Goal: Transaction & Acquisition: Obtain resource

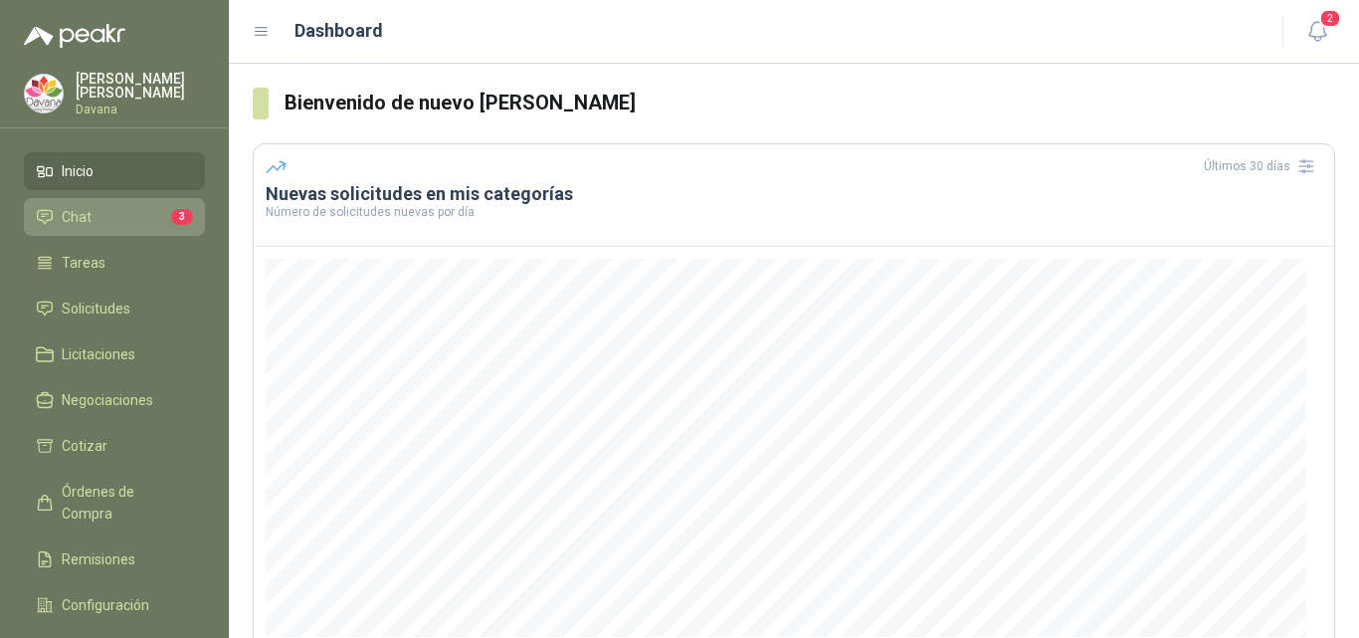
click at [103, 219] on li "Chat 3" at bounding box center [114, 217] width 157 height 22
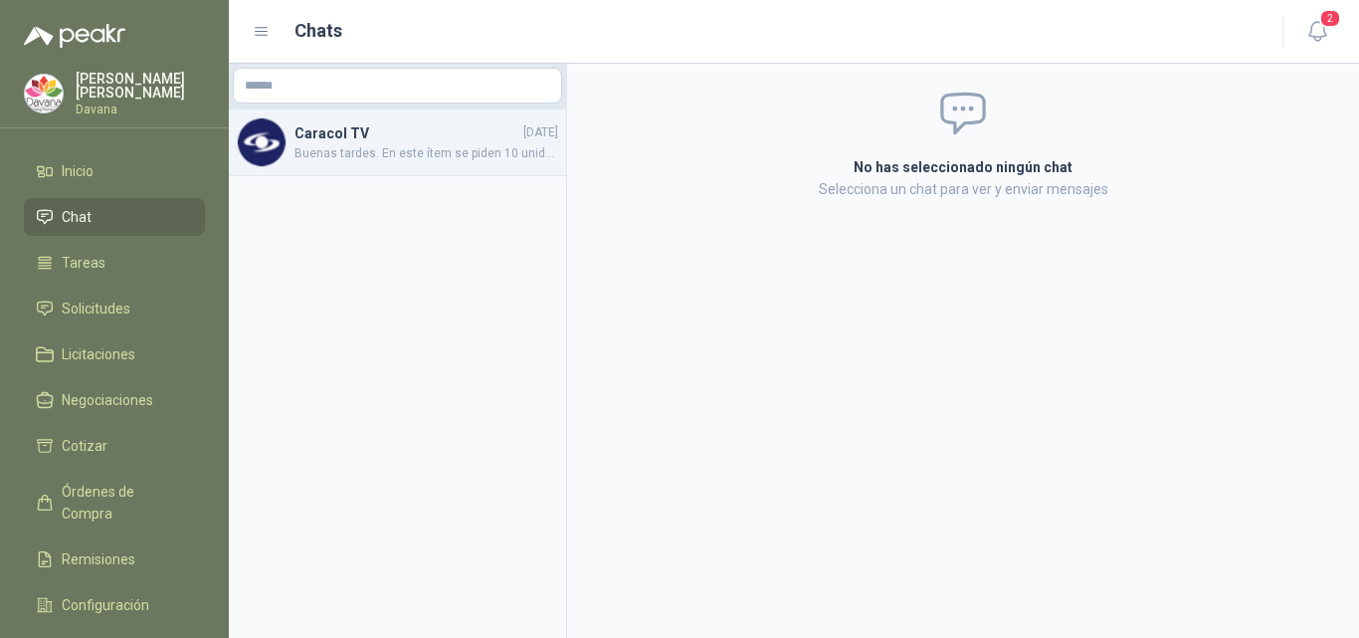
click at [408, 164] on div "Caracol TV [DATE] Buenas tardes. En este ítem se piden 10 unidades, combinadas …" at bounding box center [397, 142] width 337 height 67
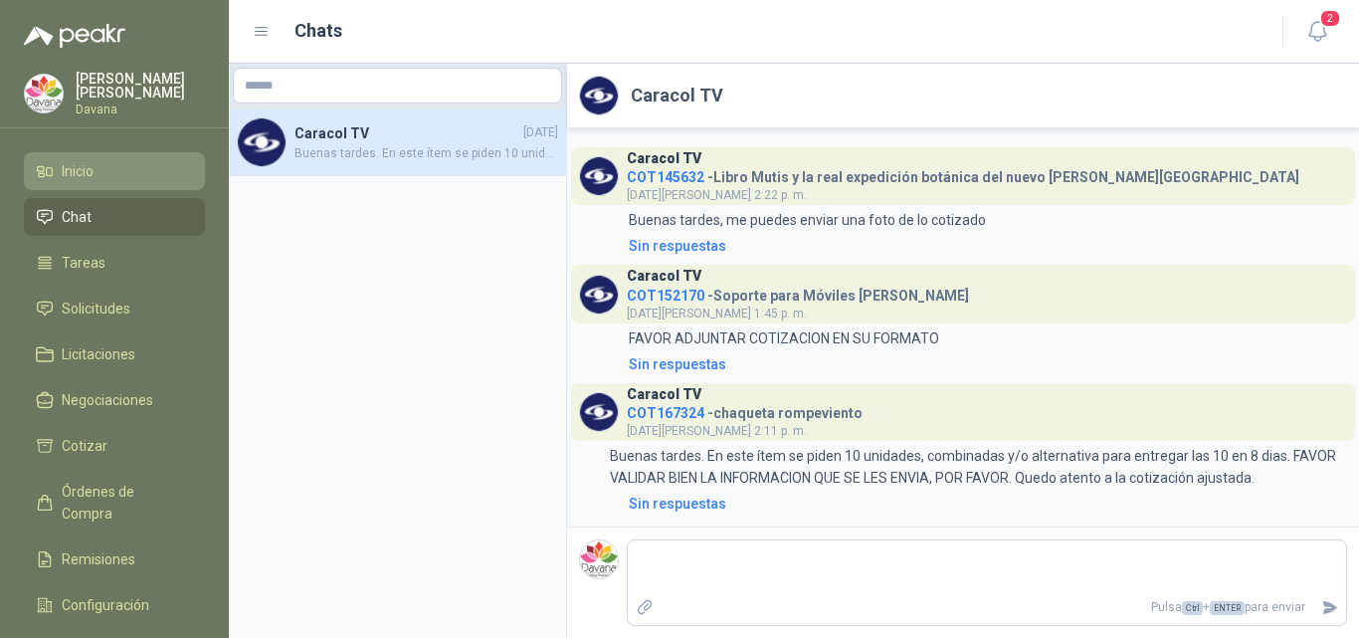
click at [96, 161] on li "Inicio" at bounding box center [114, 171] width 157 height 22
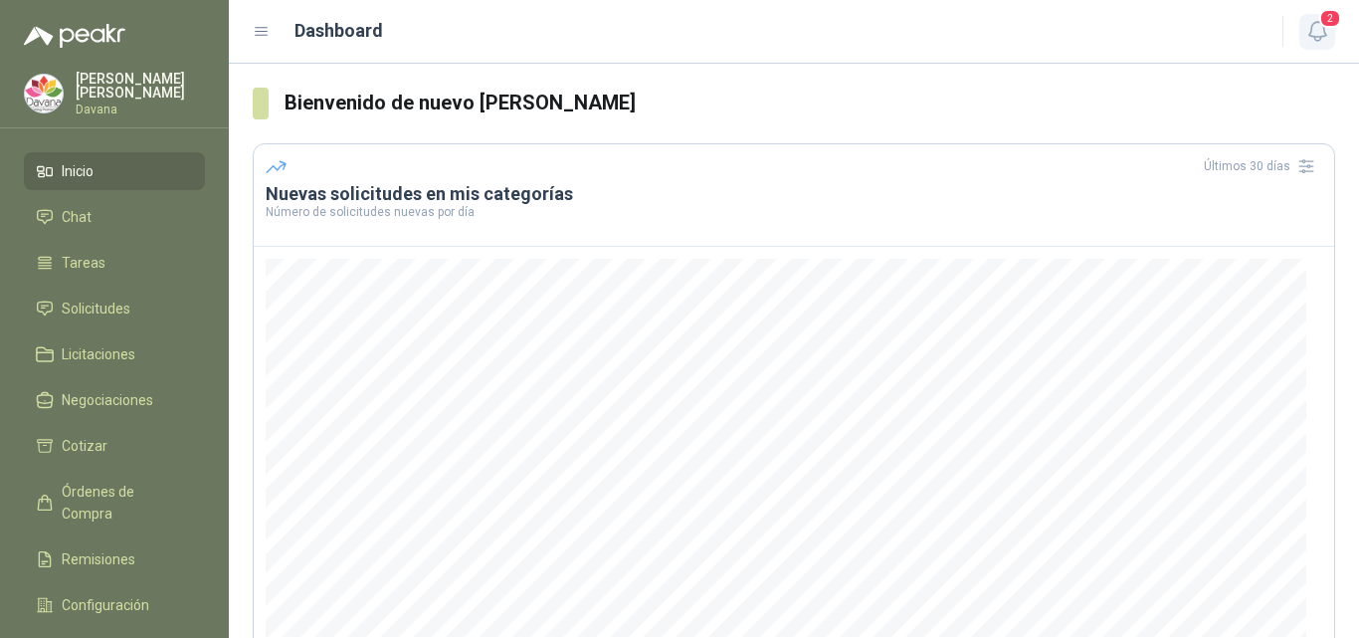
click at [1326, 36] on icon "button" at bounding box center [1317, 31] width 17 height 19
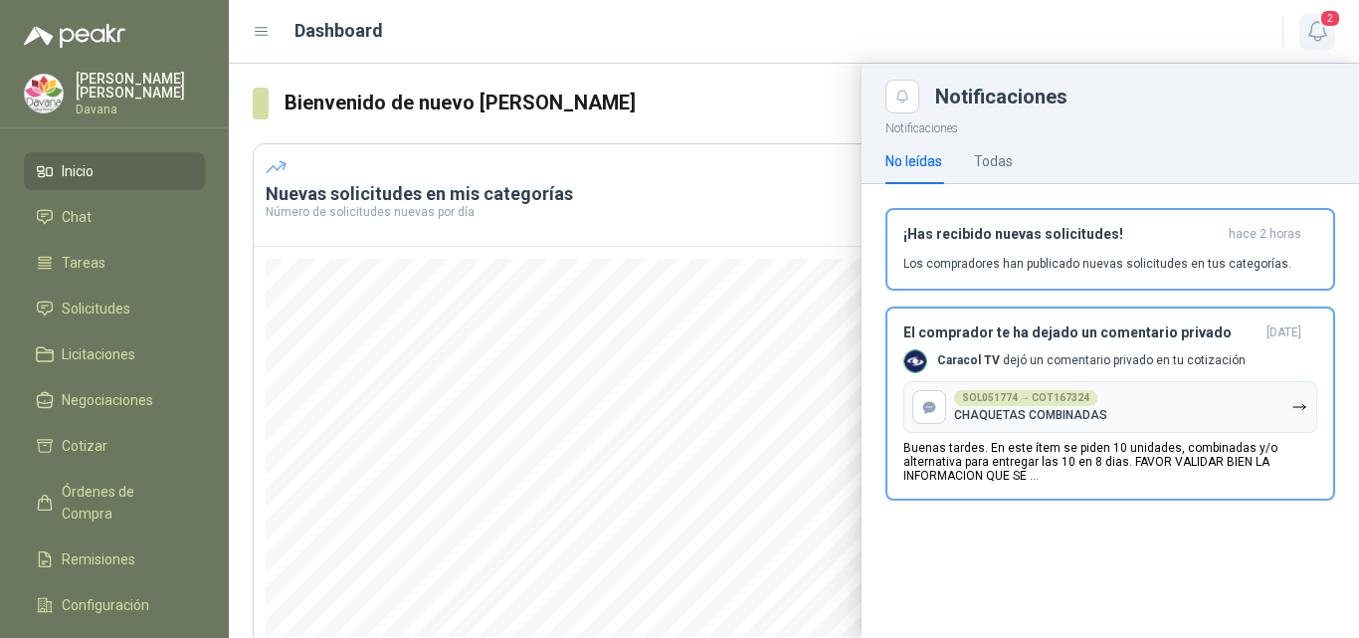
click at [1326, 36] on icon "button" at bounding box center [1317, 31] width 17 height 19
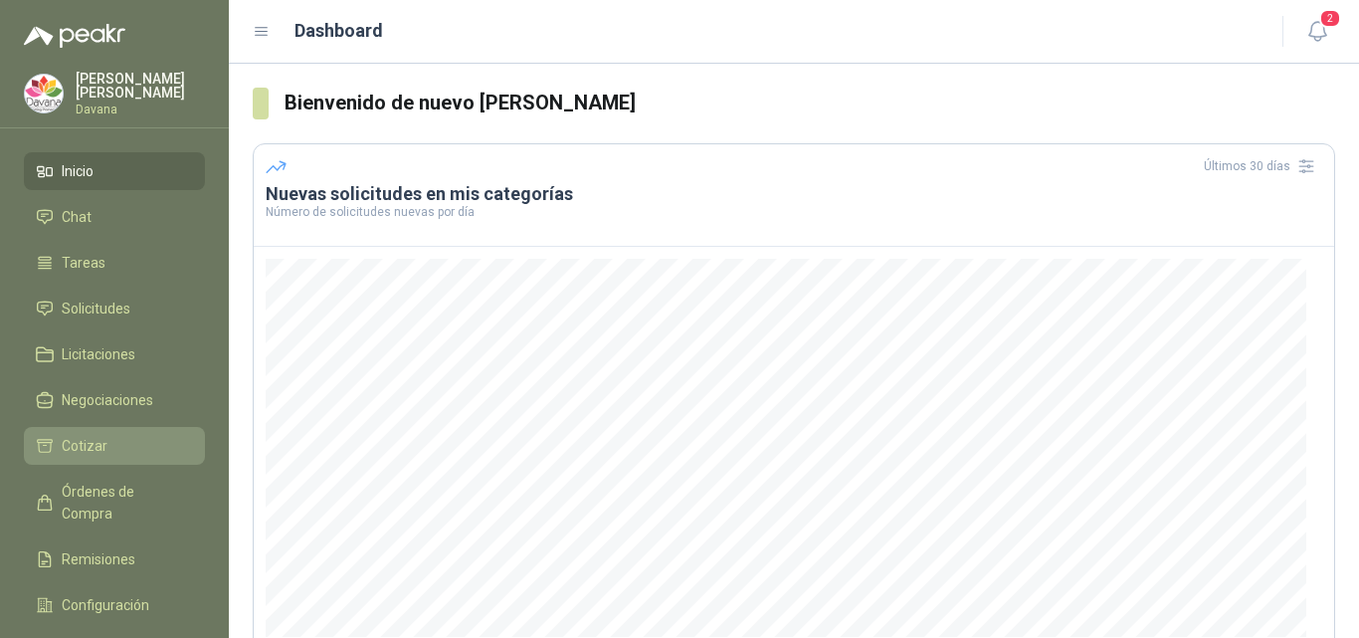
click at [115, 435] on li "Cotizar" at bounding box center [114, 446] width 157 height 22
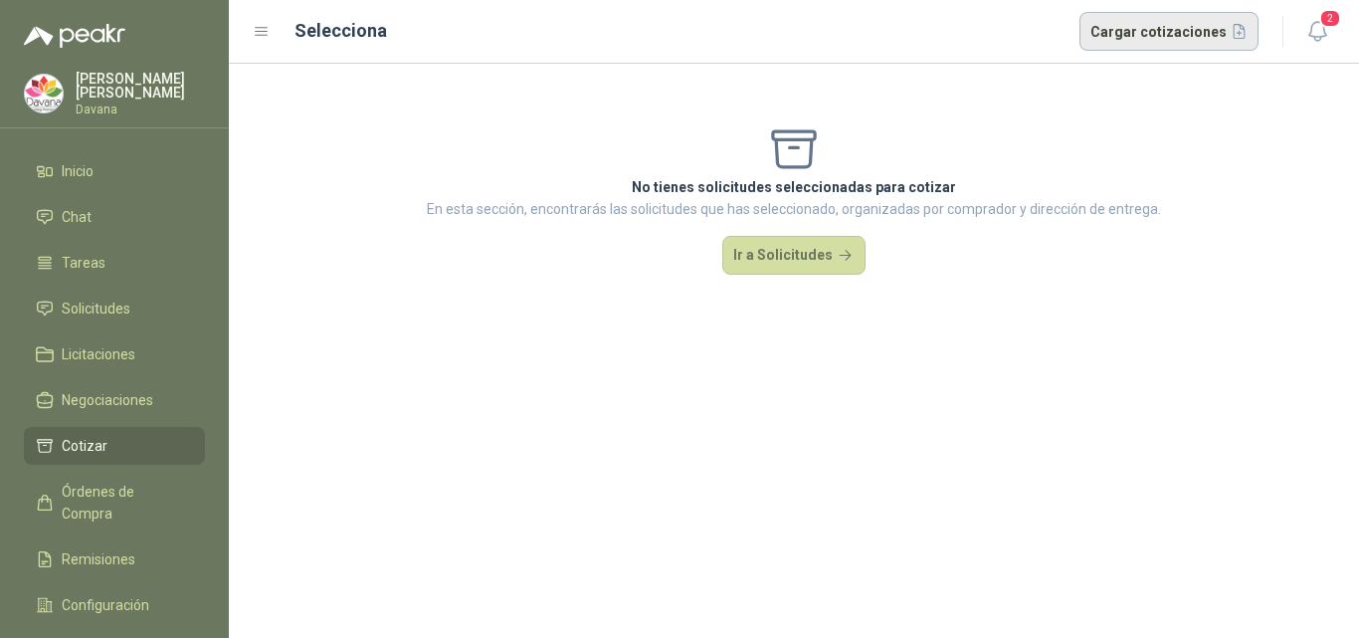
click at [1195, 38] on button "Cargar cotizaciones" at bounding box center [1170, 32] width 180 height 40
click at [1332, 34] on button "2" at bounding box center [1318, 32] width 36 height 36
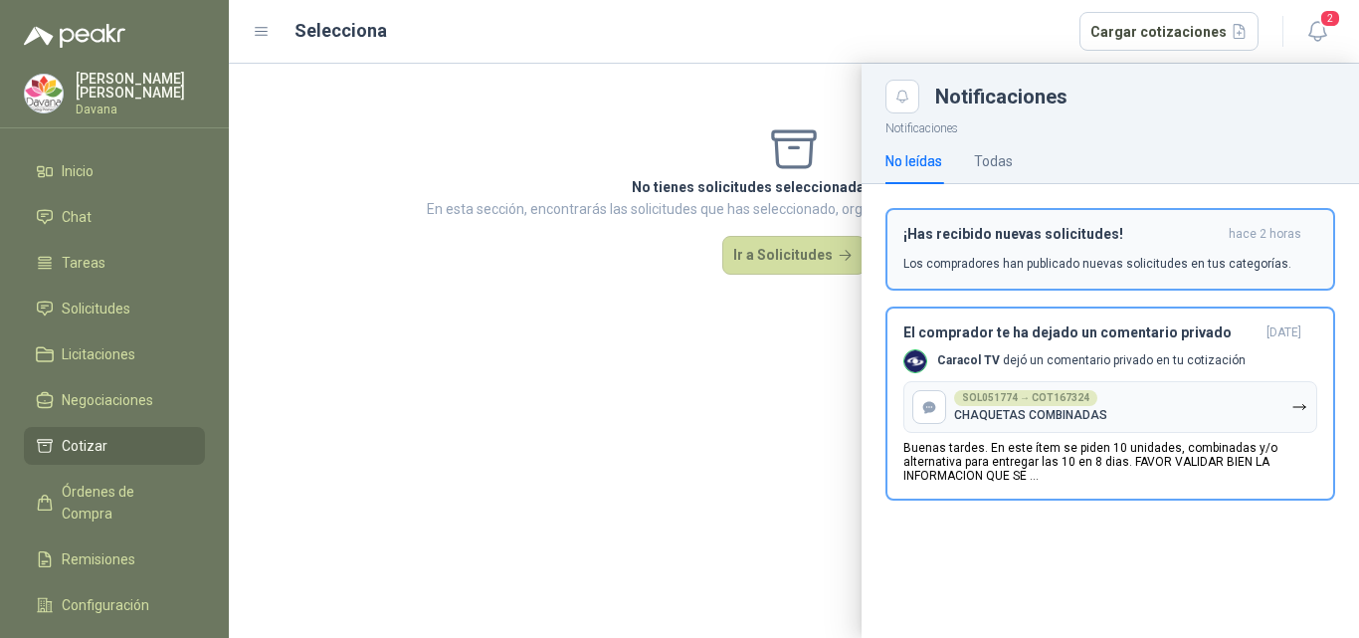
click at [1060, 245] on div "¡Has recibido nuevas solicitudes! hace 2 horas Los compradores han publicado nu…" at bounding box center [1111, 249] width 414 height 47
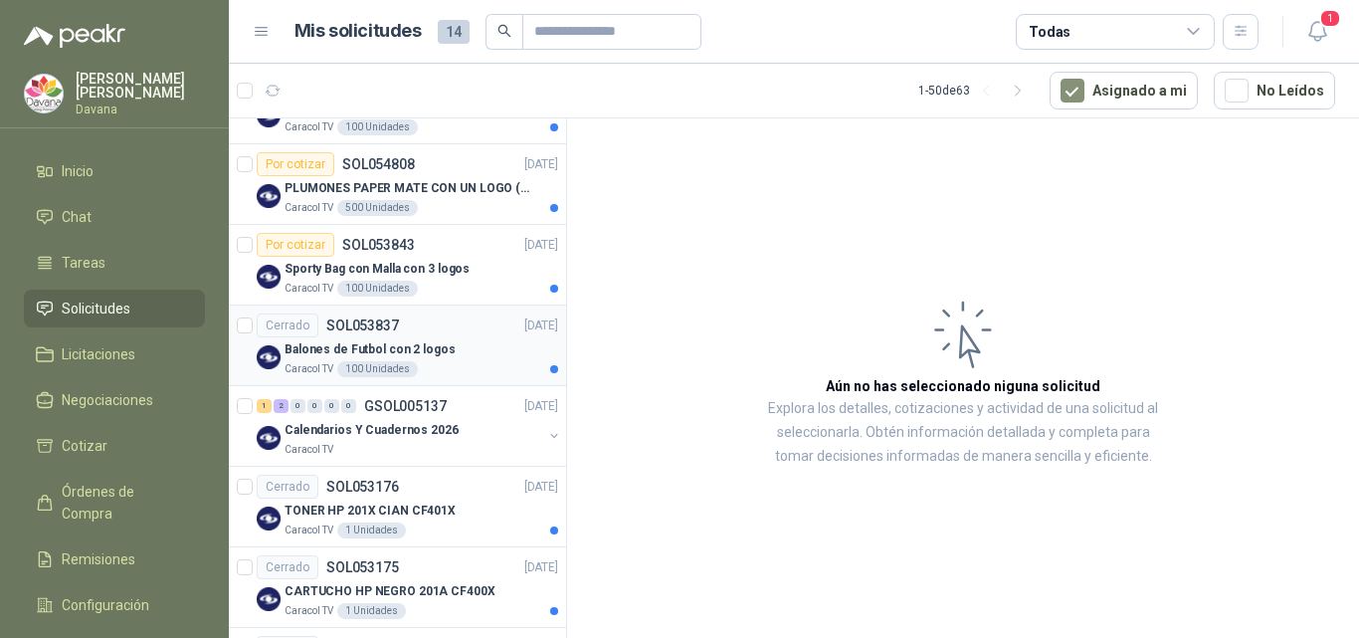
scroll to position [299, 0]
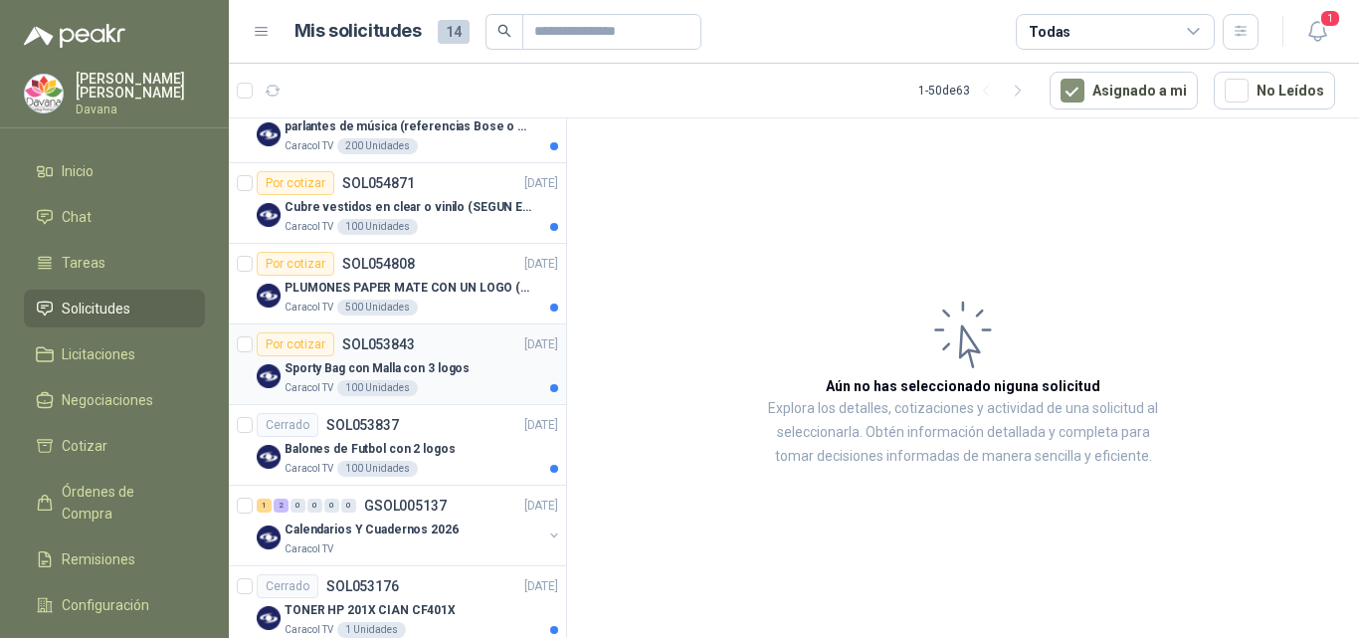
click at [459, 371] on p "Sporty Bag con Malla con 3 logos" at bounding box center [377, 368] width 185 height 19
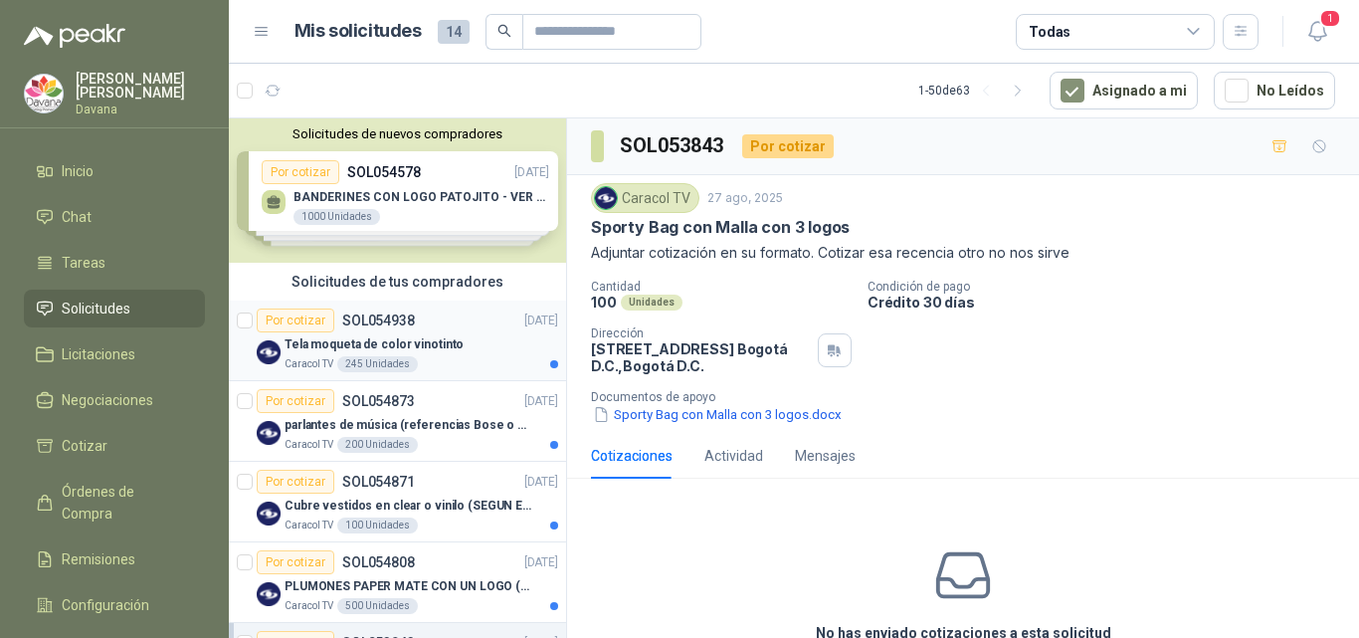
click at [448, 347] on p "Tela moqueta de color vinotinto" at bounding box center [374, 344] width 179 height 19
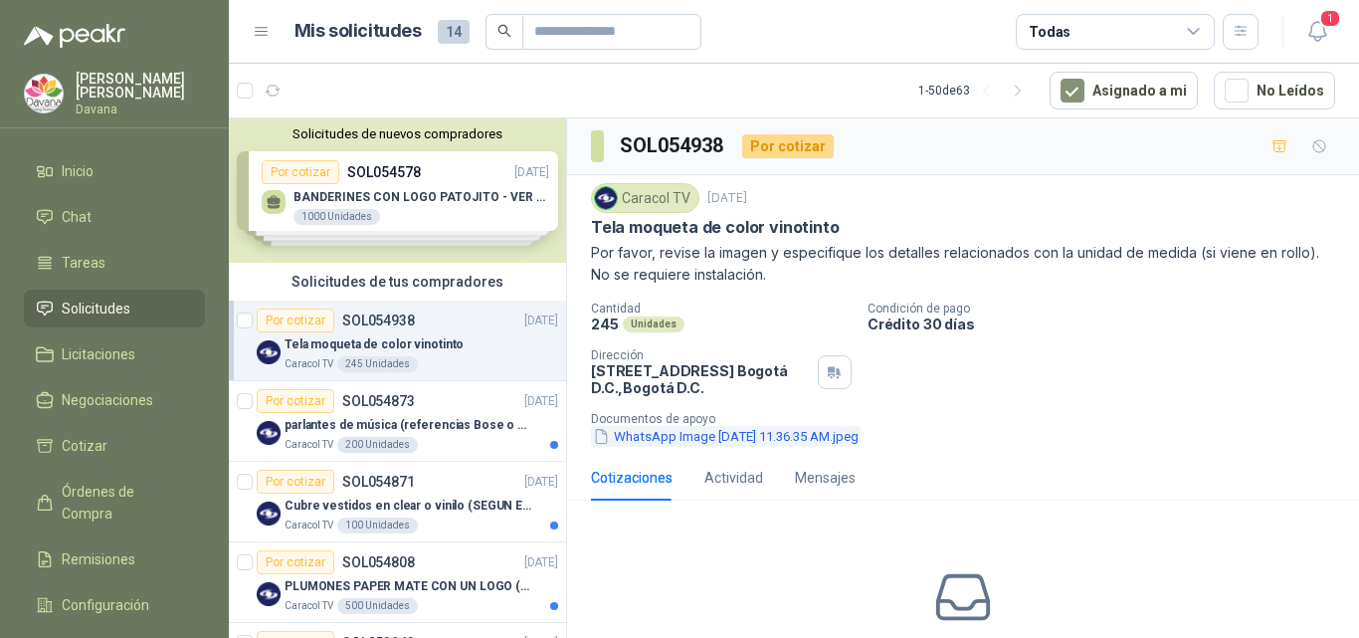
click at [752, 442] on button "WhatsApp Image [DATE] 11.36.35 AM.jpeg" at bounding box center [726, 436] width 270 height 21
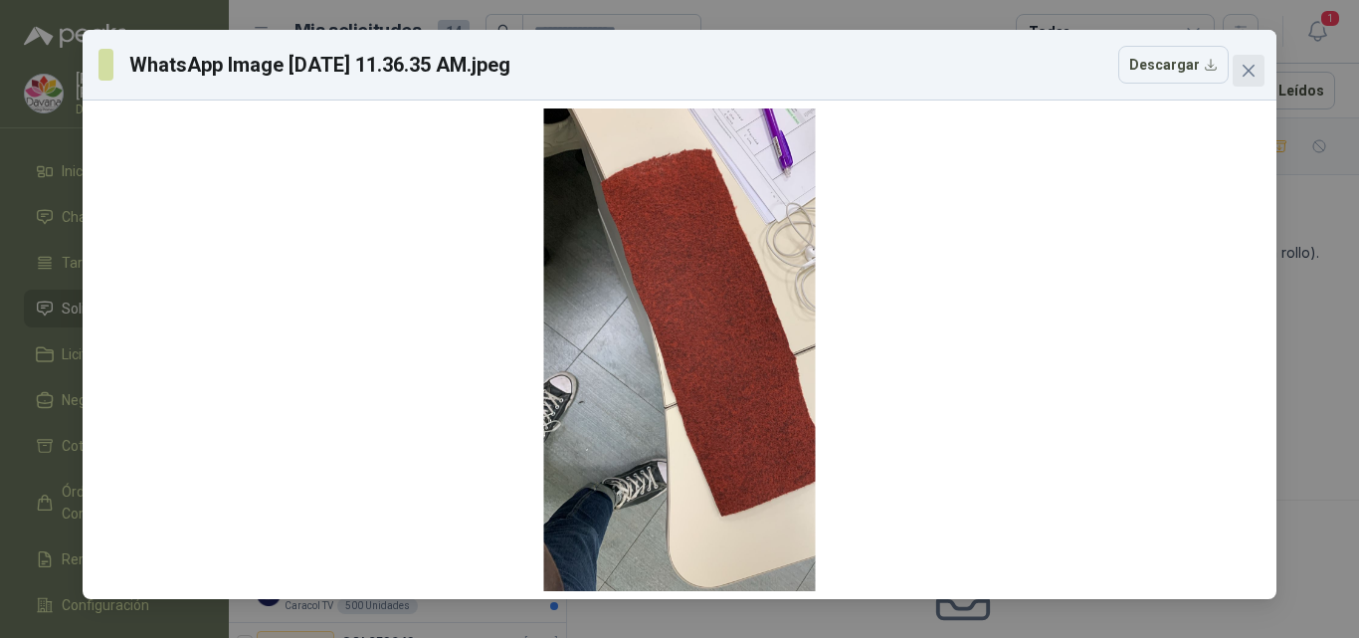
click at [1242, 66] on icon "close" at bounding box center [1249, 71] width 16 height 16
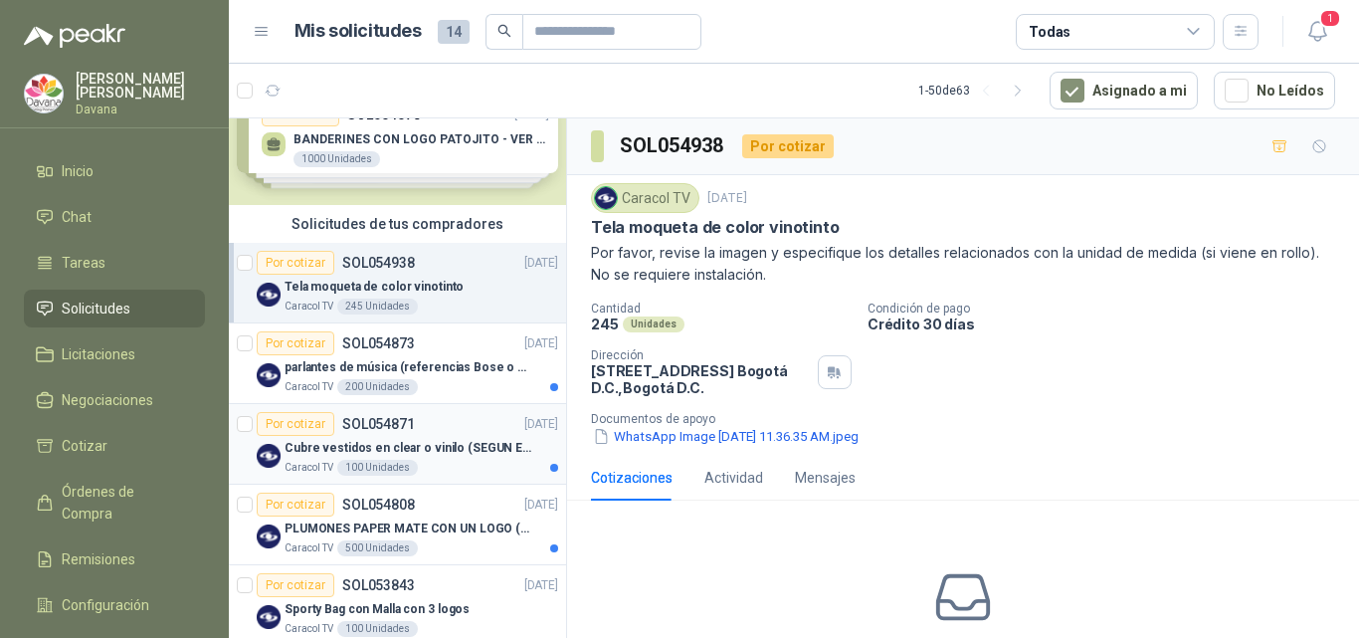
scroll to position [100, 0]
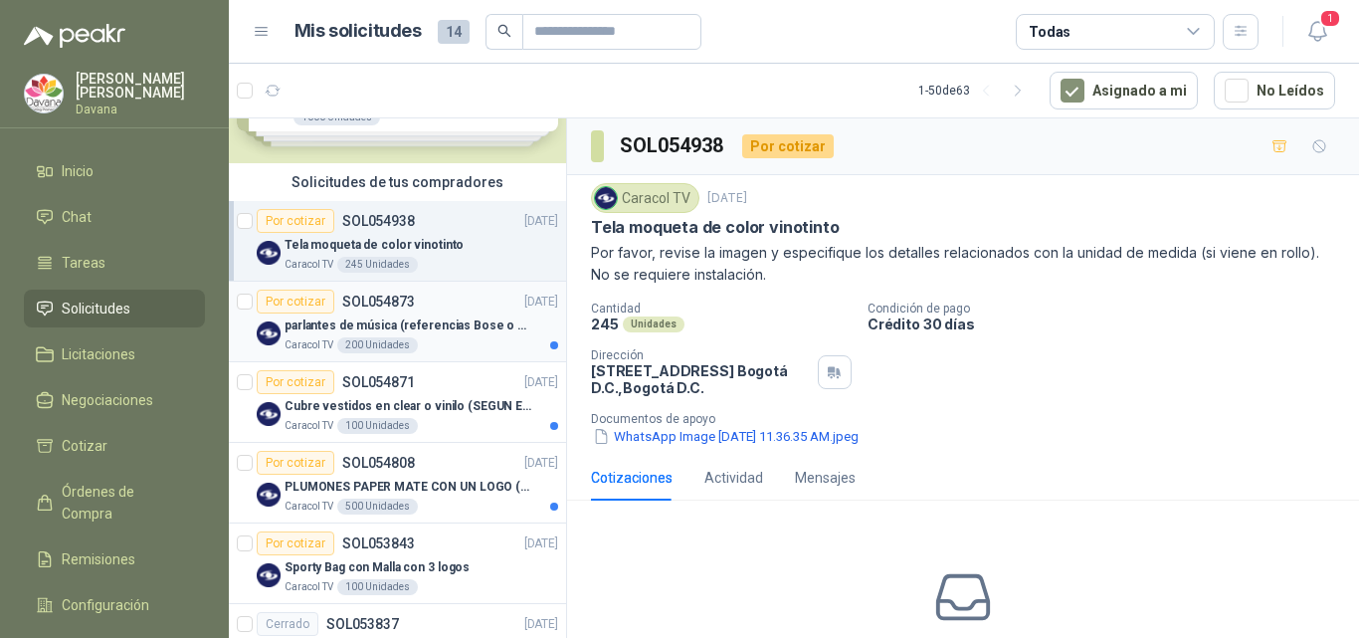
click at [440, 325] on p "parlantes de música (referencias Bose o Alexa) CON MARCACION 1 LOGO (Mas datos …" at bounding box center [409, 325] width 248 height 19
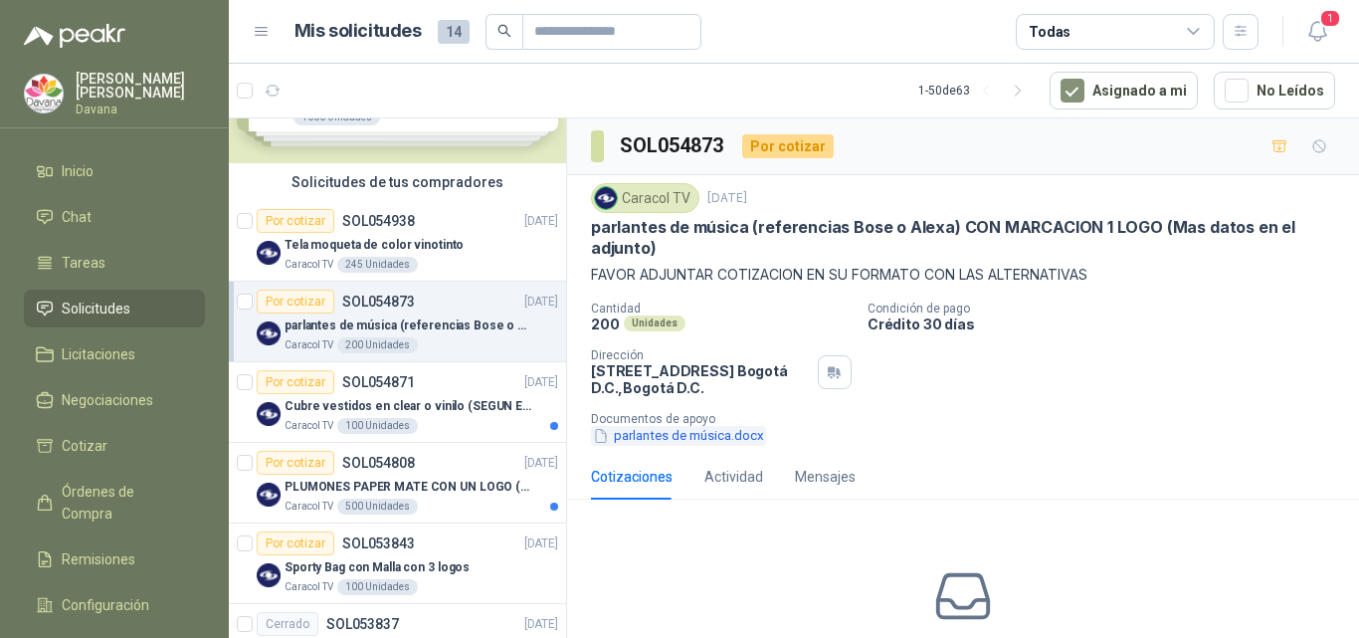
click at [739, 445] on button "parlantes de música.docx" at bounding box center [678, 436] width 175 height 21
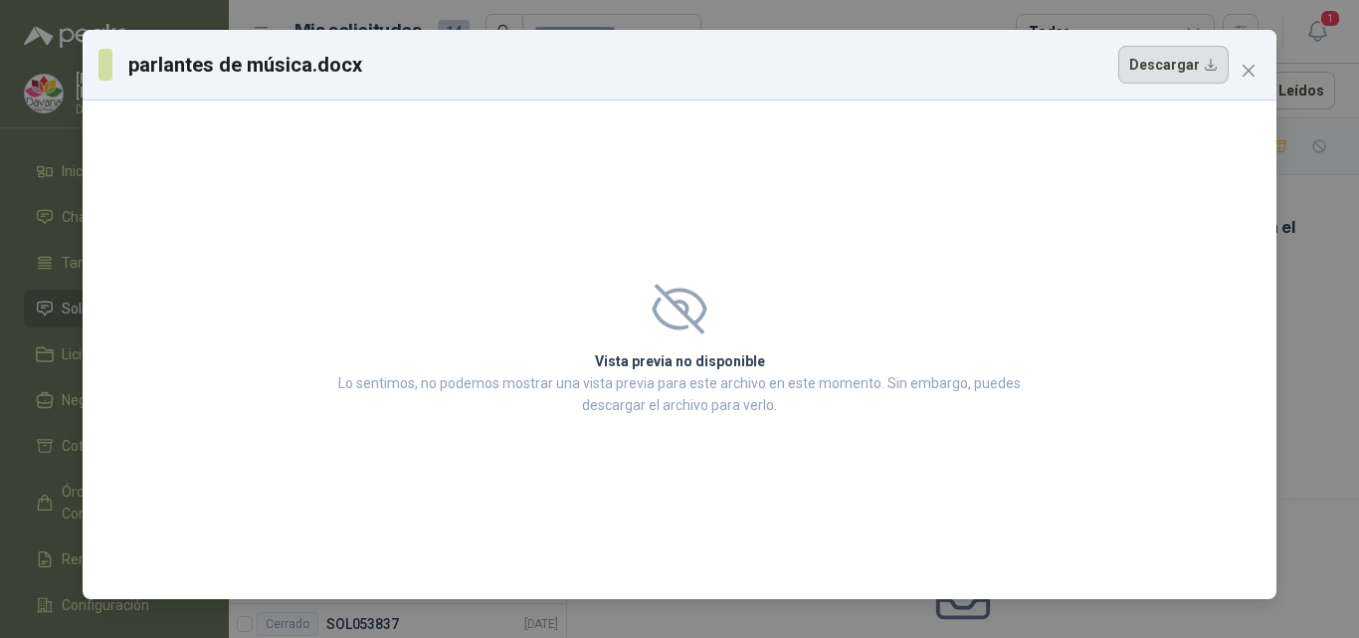
click at [1181, 62] on button "Descargar" at bounding box center [1174, 65] width 110 height 38
click at [1245, 78] on icon "close" at bounding box center [1249, 71] width 16 height 16
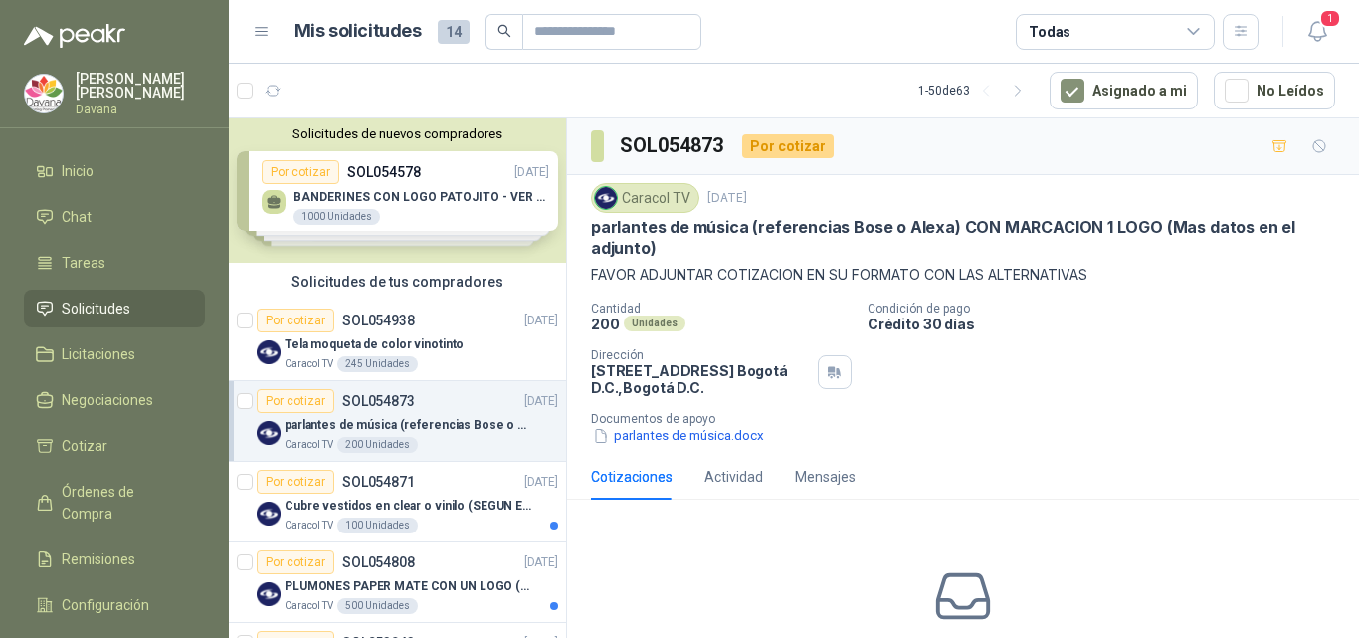
click at [441, 212] on div "Solicitudes de nuevos compradores Por cotizar SOL054578 [DATE] BANDERINES CON L…" at bounding box center [397, 190] width 337 height 144
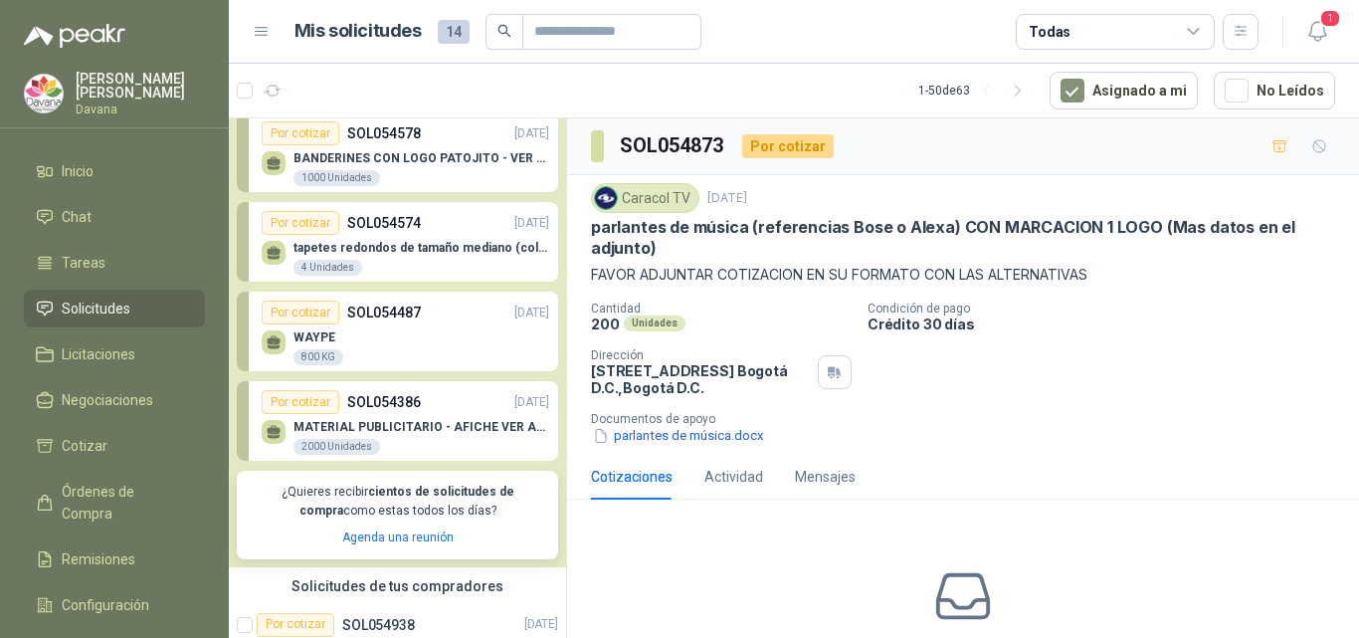
scroll to position [100, 0]
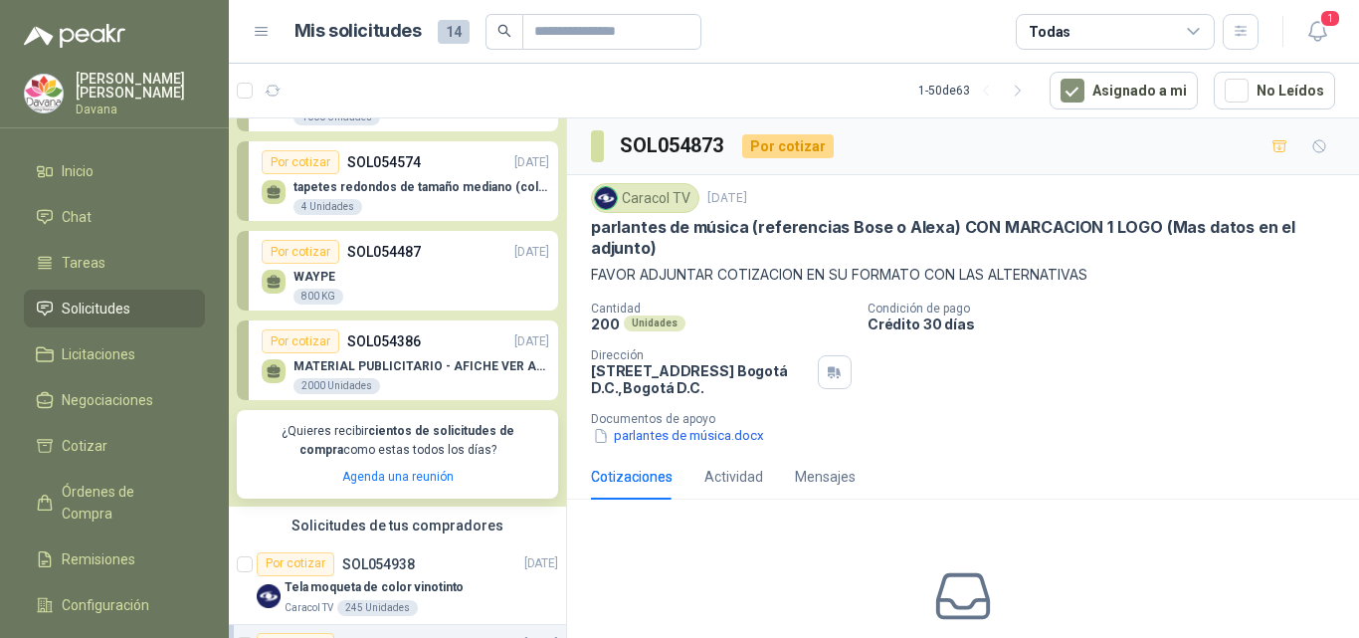
click at [450, 367] on p "MATERIAL PUBLICITARIO - AFICHE VER ADJUNTO" at bounding box center [422, 366] width 256 height 14
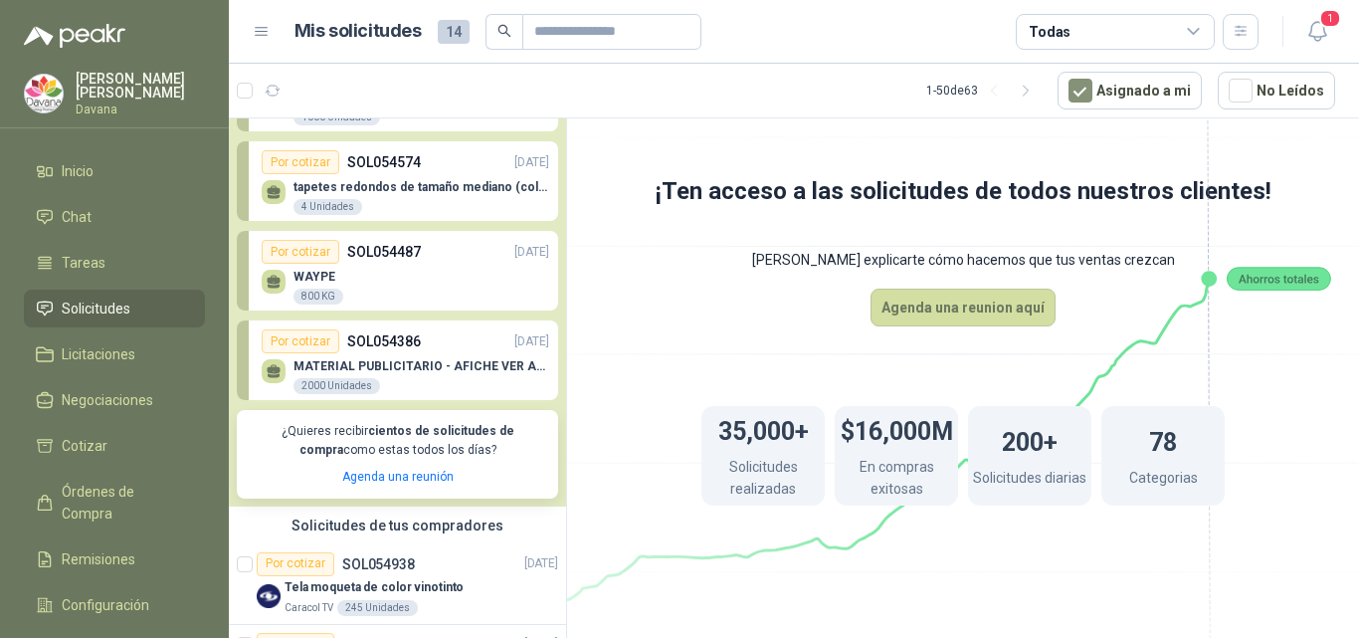
click at [421, 365] on p "MATERIAL PUBLICITARIO - AFICHE VER ADJUNTO" at bounding box center [422, 366] width 256 height 14
click at [378, 346] on p "SOL054386" at bounding box center [384, 341] width 74 height 22
click at [379, 339] on p "SOL054386" at bounding box center [384, 341] width 74 height 22
click at [325, 343] on div "Por cotizar" at bounding box center [301, 341] width 78 height 24
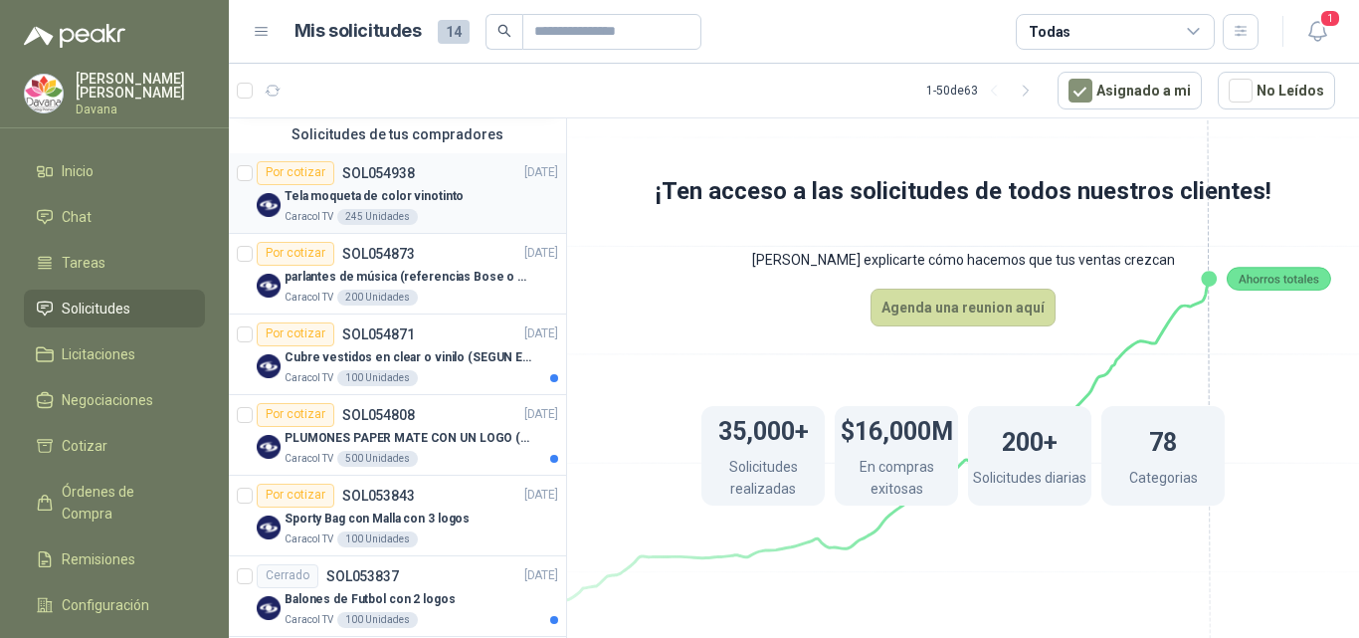
scroll to position [498, 0]
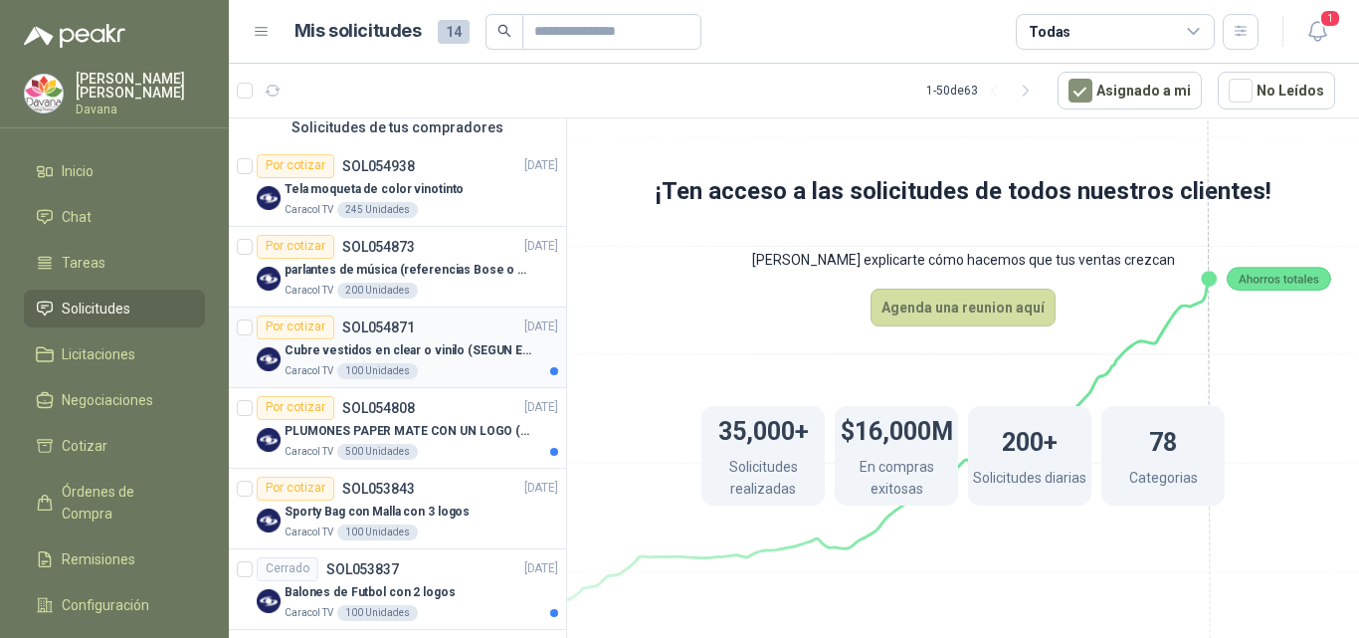
click at [429, 350] on p "Cubre vestidos en clear o vinilo (SEGUN ESPECIFICACIONES DEL ADJUNTO)" at bounding box center [409, 350] width 248 height 19
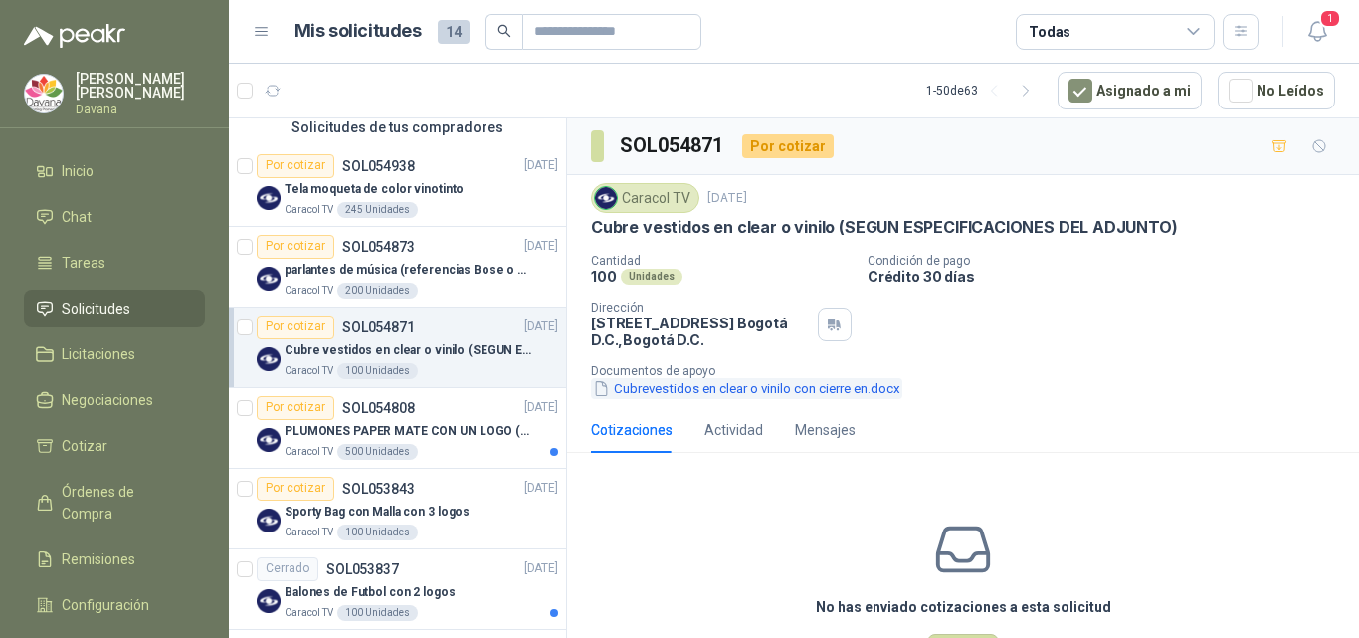
click at [655, 389] on button "Cubrevestidos en clear o vinilo con cierre en.docx" at bounding box center [747, 388] width 312 height 21
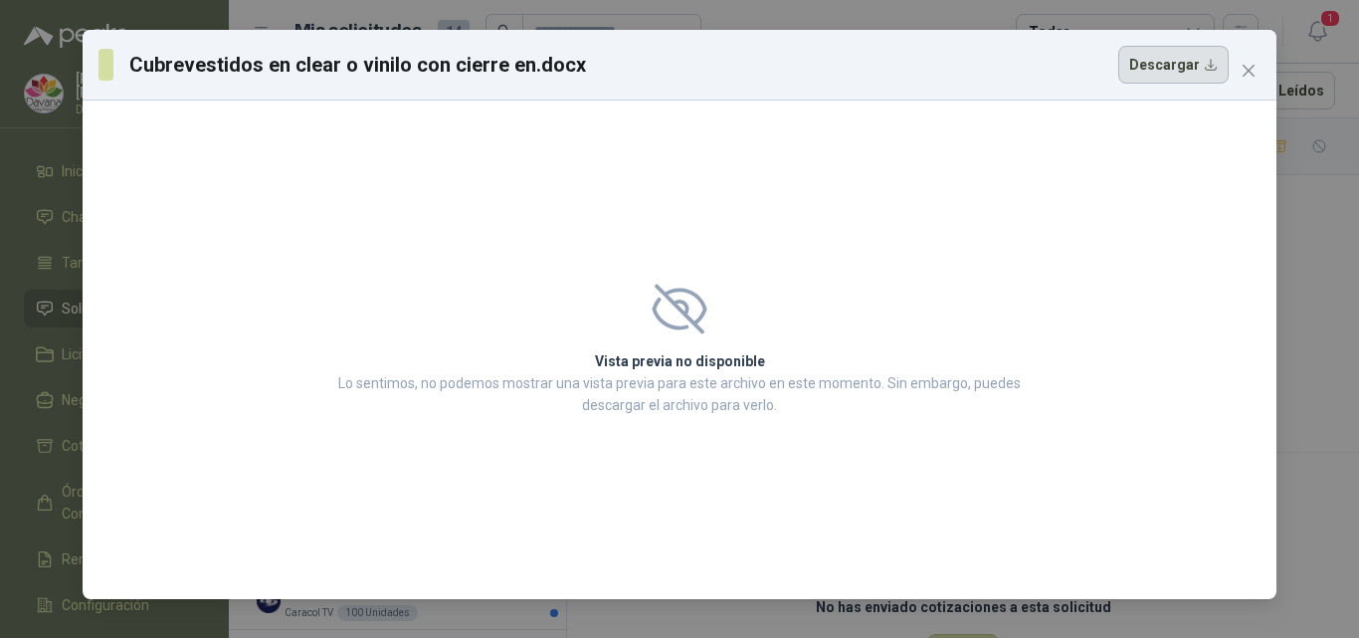
click at [1185, 75] on button "Descargar" at bounding box center [1174, 65] width 110 height 38
click at [1247, 72] on icon "close" at bounding box center [1249, 71] width 12 height 12
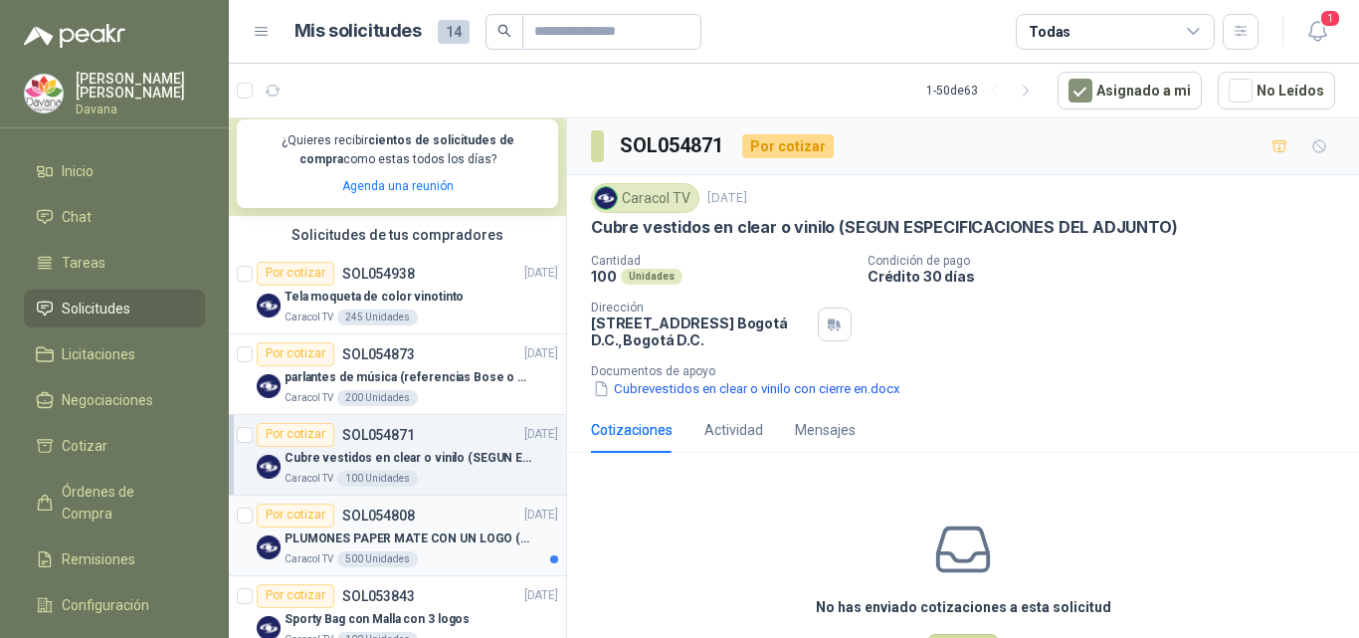
scroll to position [398, 0]
